Goal: Information Seeking & Learning: Learn about a topic

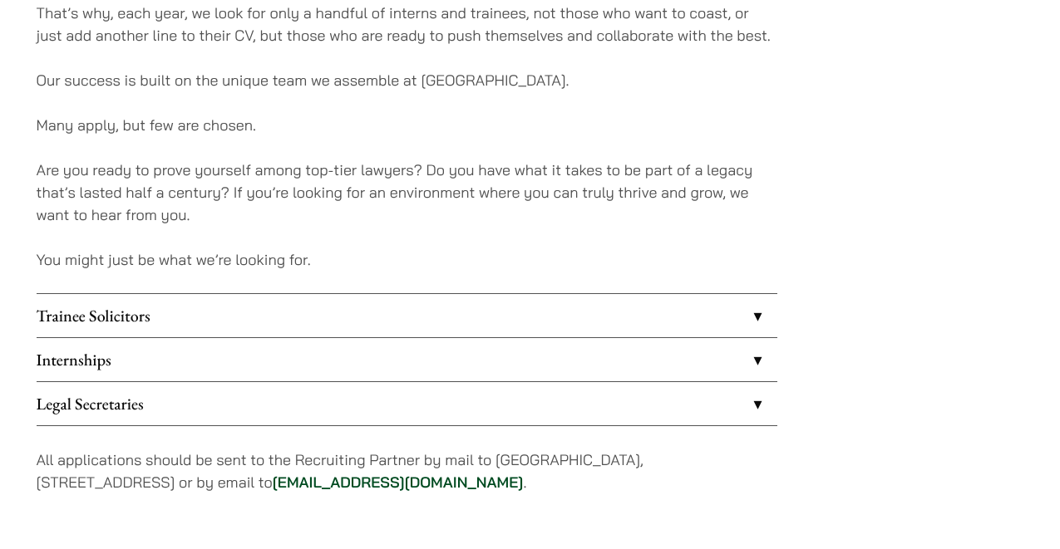
click at [165, 348] on link "Internships" at bounding box center [407, 359] width 741 height 43
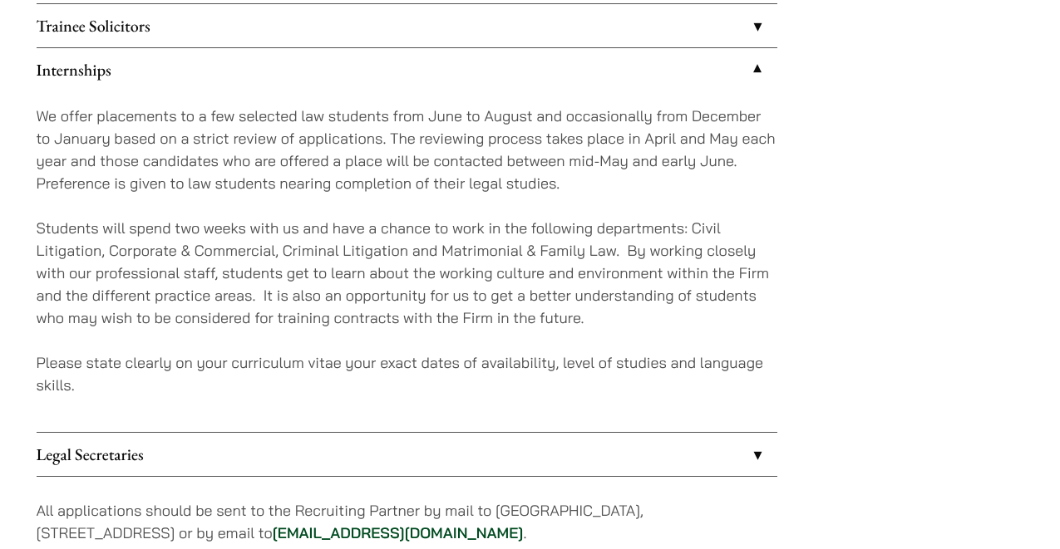
scroll to position [1559, 0]
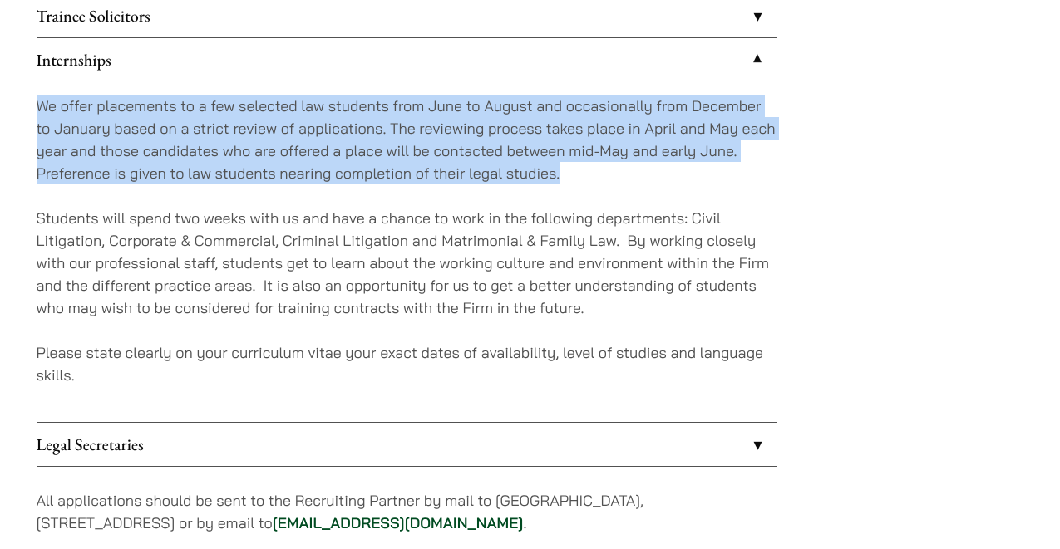
drag, startPoint x: 37, startPoint y: 100, endPoint x: 643, endPoint y: 180, distance: 611.2
click at [643, 180] on p "We offer placements to a few selected law students from June to August and occa…" at bounding box center [407, 140] width 741 height 90
click at [377, 139] on p "We offer placements to a few selected law students from June to August and occa…" at bounding box center [407, 140] width 741 height 90
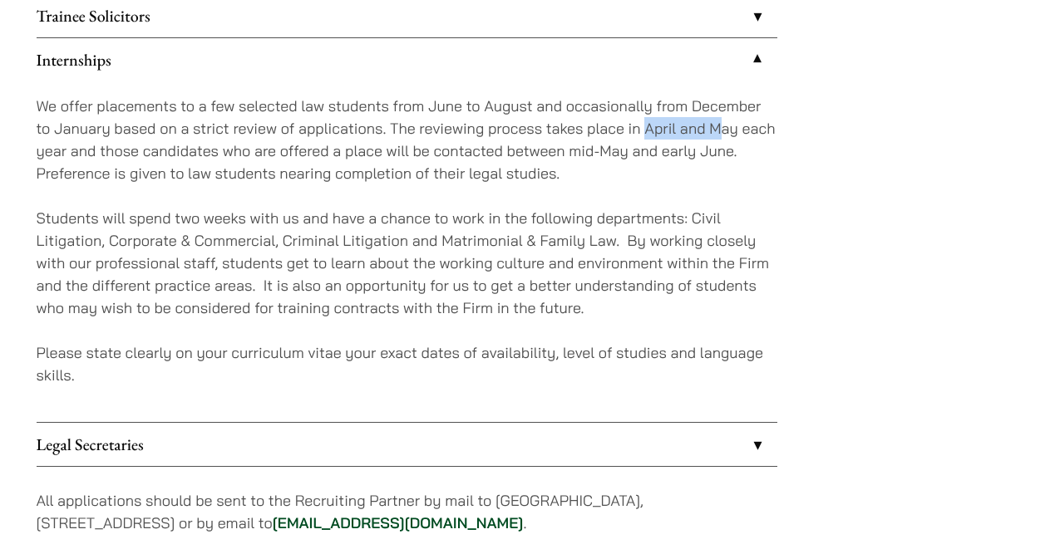
drag, startPoint x: 646, startPoint y: 127, endPoint x: 722, endPoint y: 127, distance: 76.5
click at [722, 127] on p "We offer placements to a few selected law students from June to August and occa…" at bounding box center [407, 140] width 741 height 90
click at [539, 182] on p "We offer placements to a few selected law students from June to August and occa…" at bounding box center [407, 140] width 741 height 90
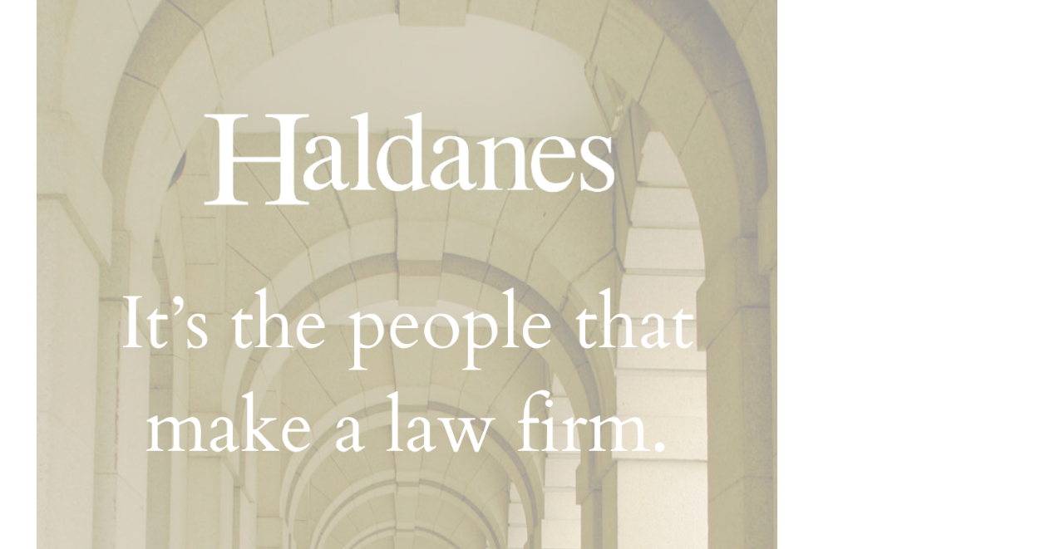
scroll to position [47, 0]
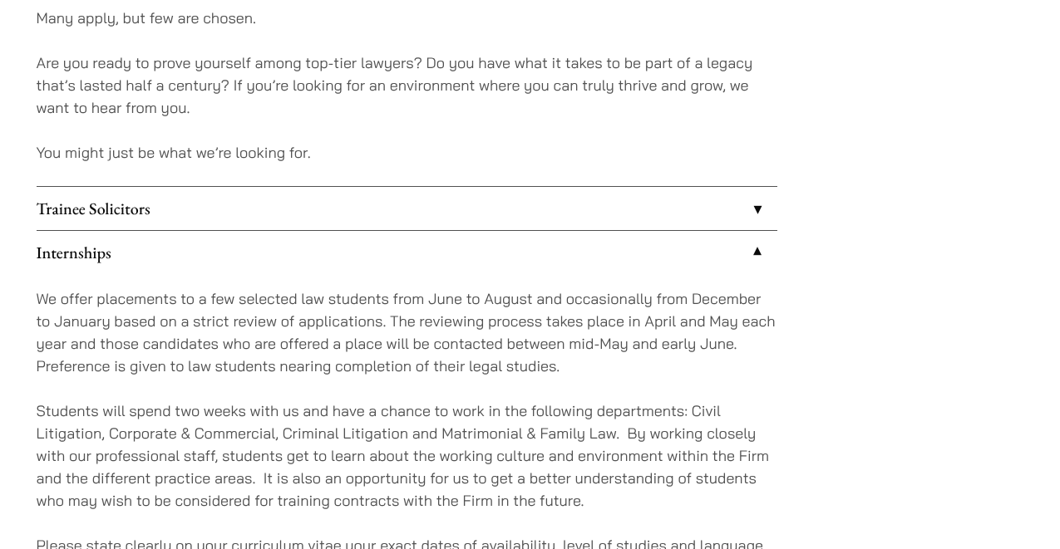
scroll to position [927, 0]
